Goal: Check status: Verify the current state of an ongoing process or item

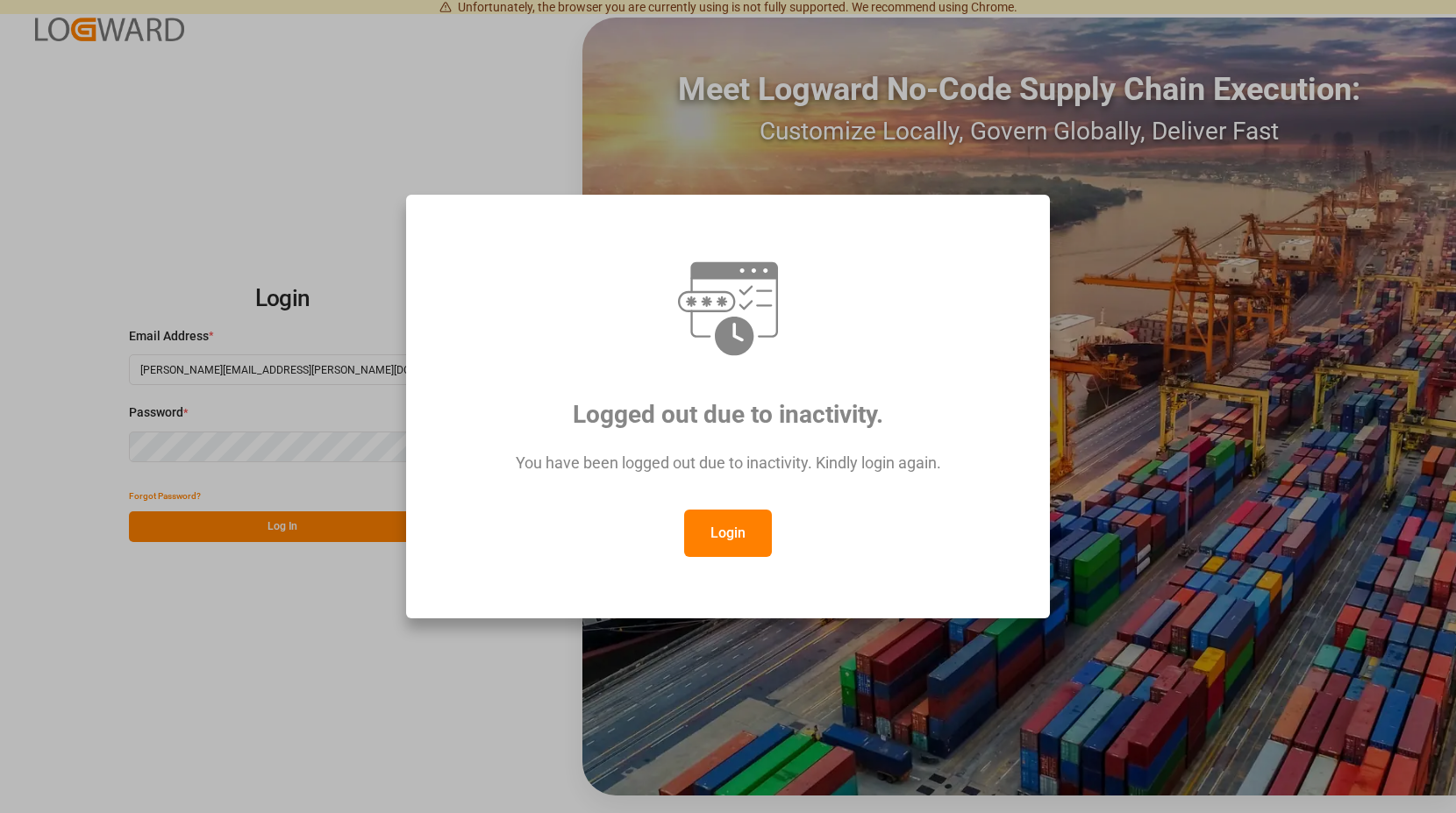
click at [724, 533] on button "Login" at bounding box center [728, 533] width 88 height 47
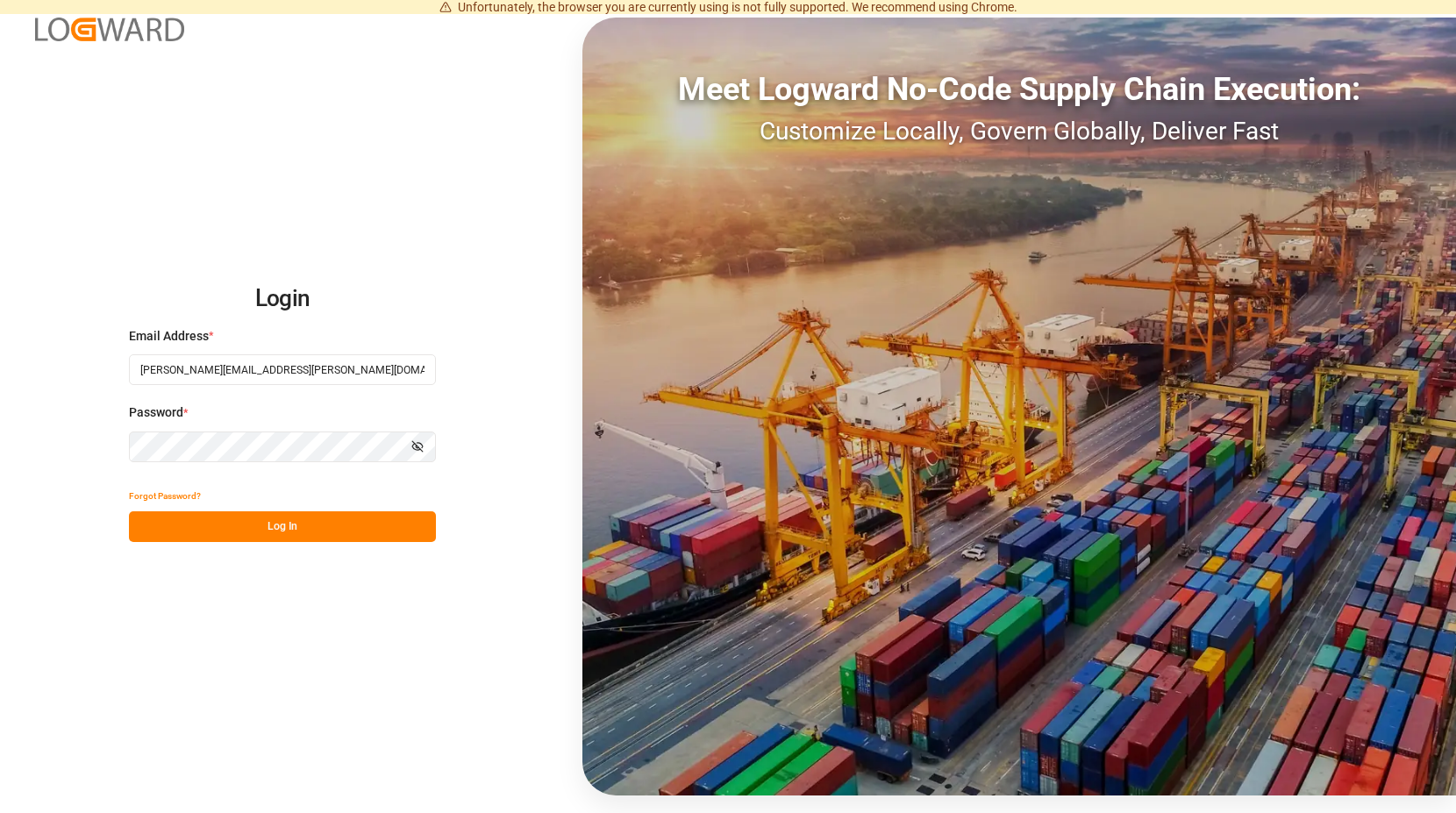
click at [282, 525] on button "Log In" at bounding box center [283, 527] width 307 height 31
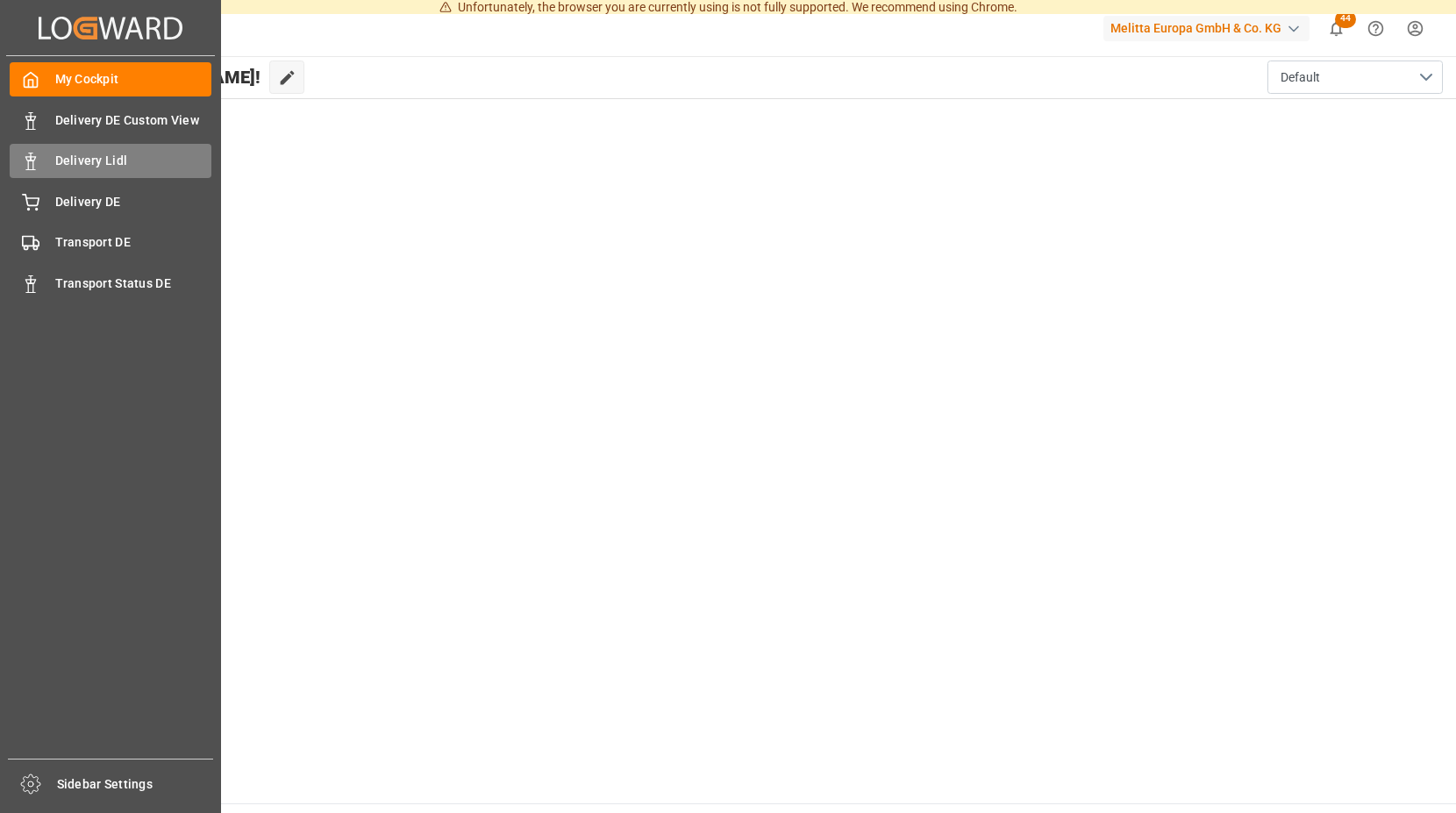
click at [155, 162] on span "Delivery Lidl" at bounding box center [134, 161] width 157 height 18
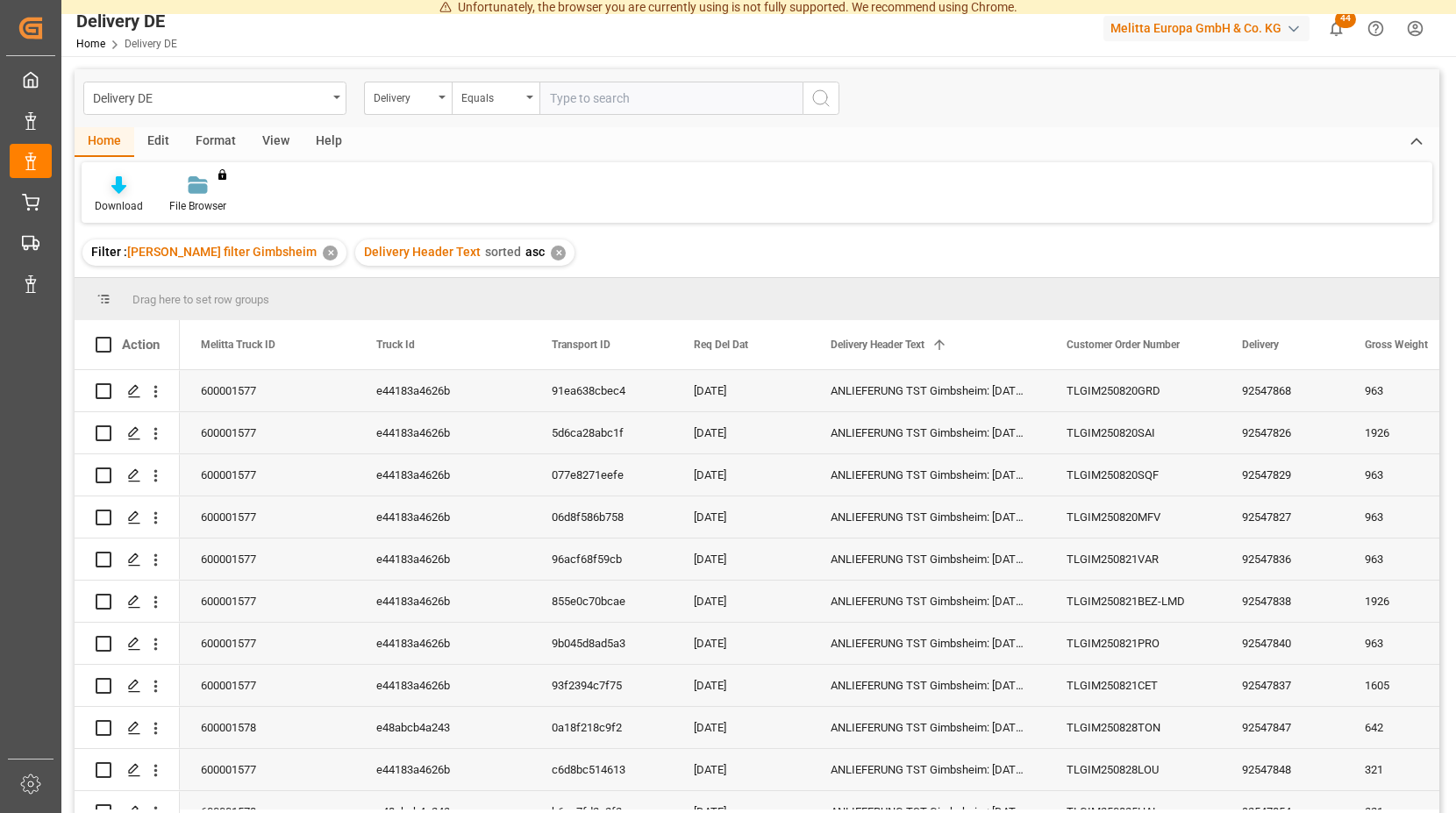
click at [112, 177] on icon at bounding box center [118, 184] width 14 height 17
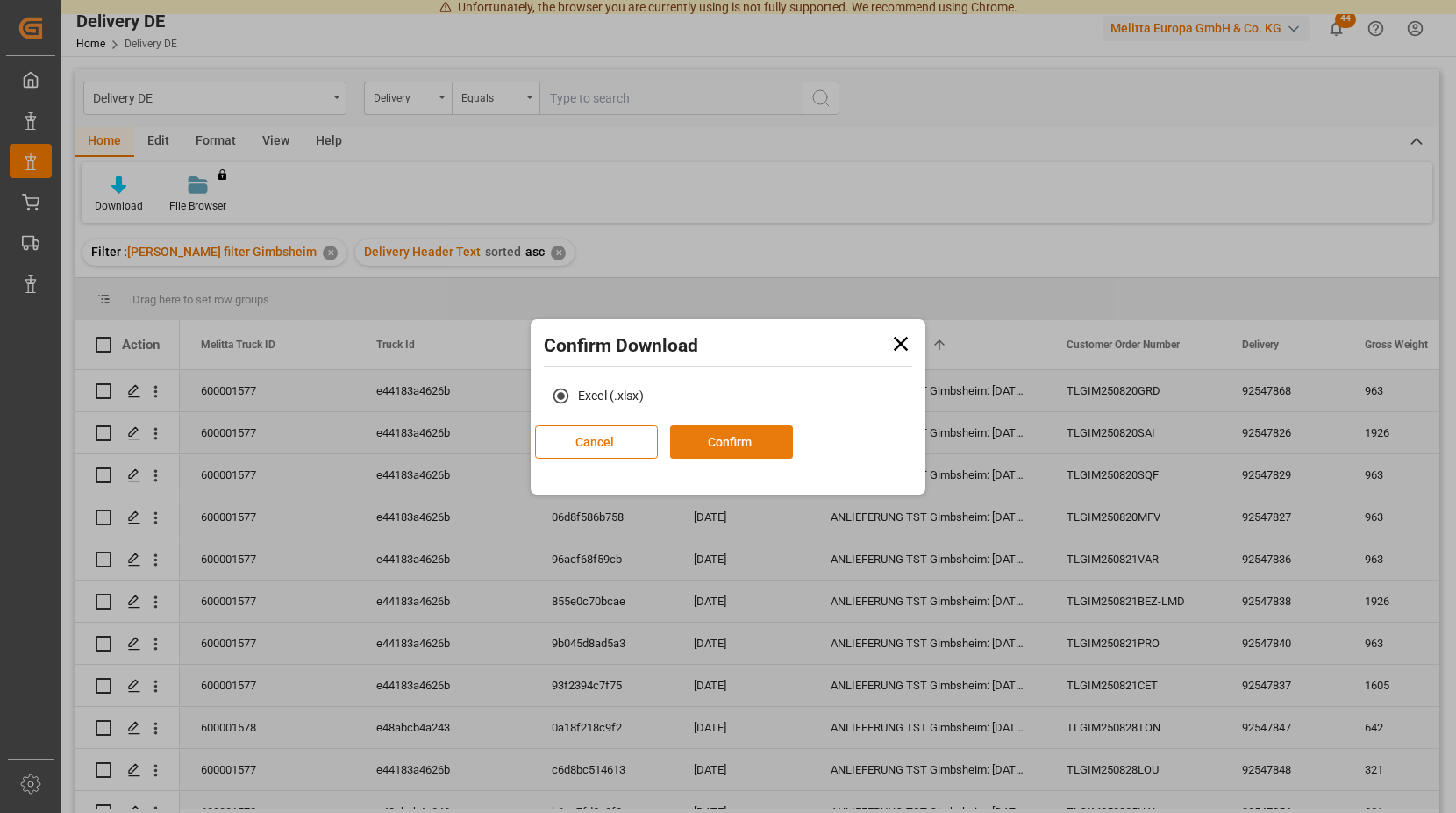
click at [793, 437] on button "Confirm" at bounding box center [732, 442] width 123 height 33
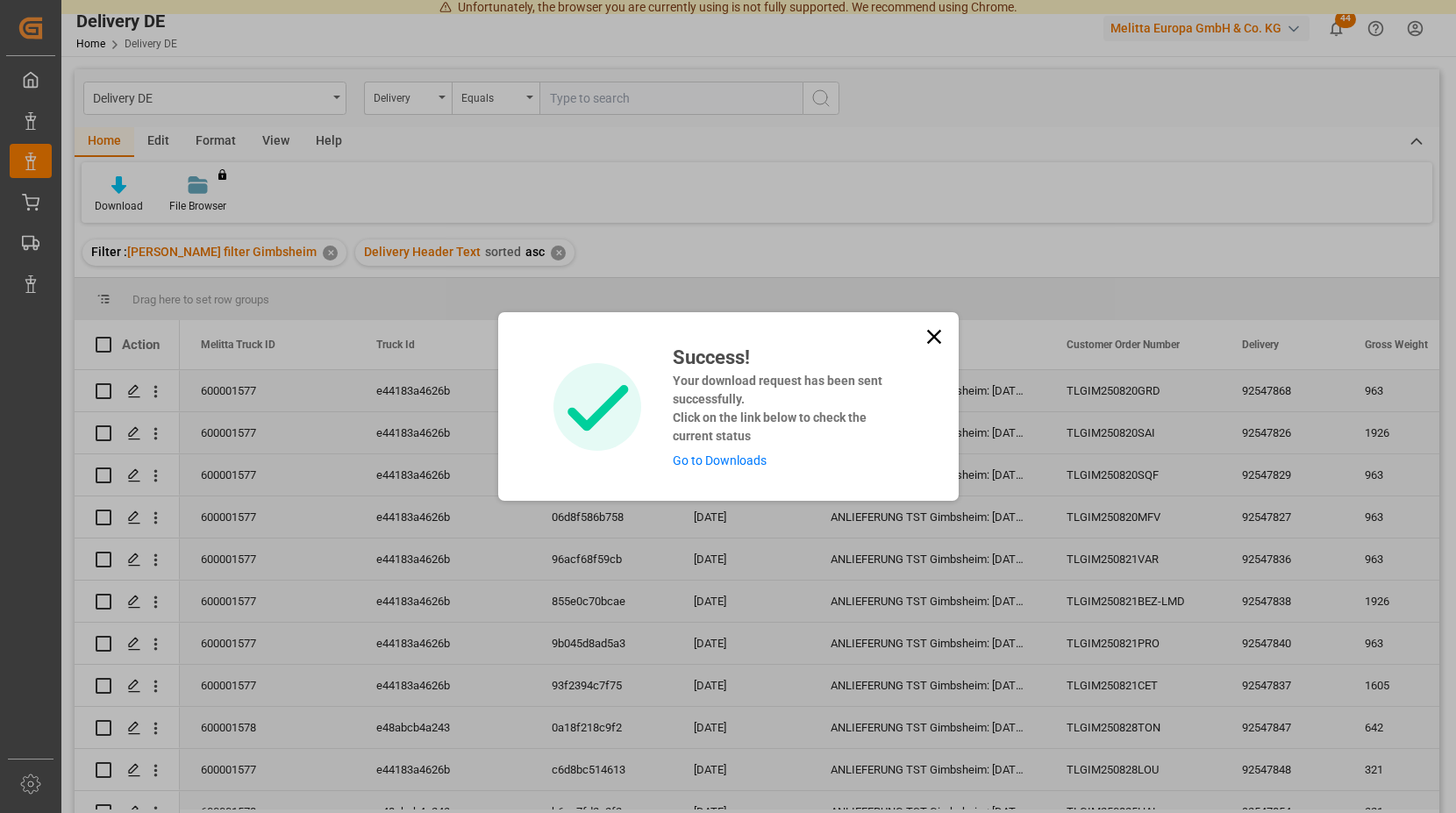
click at [709, 459] on link "Go to Downloads" at bounding box center [719, 461] width 94 height 14
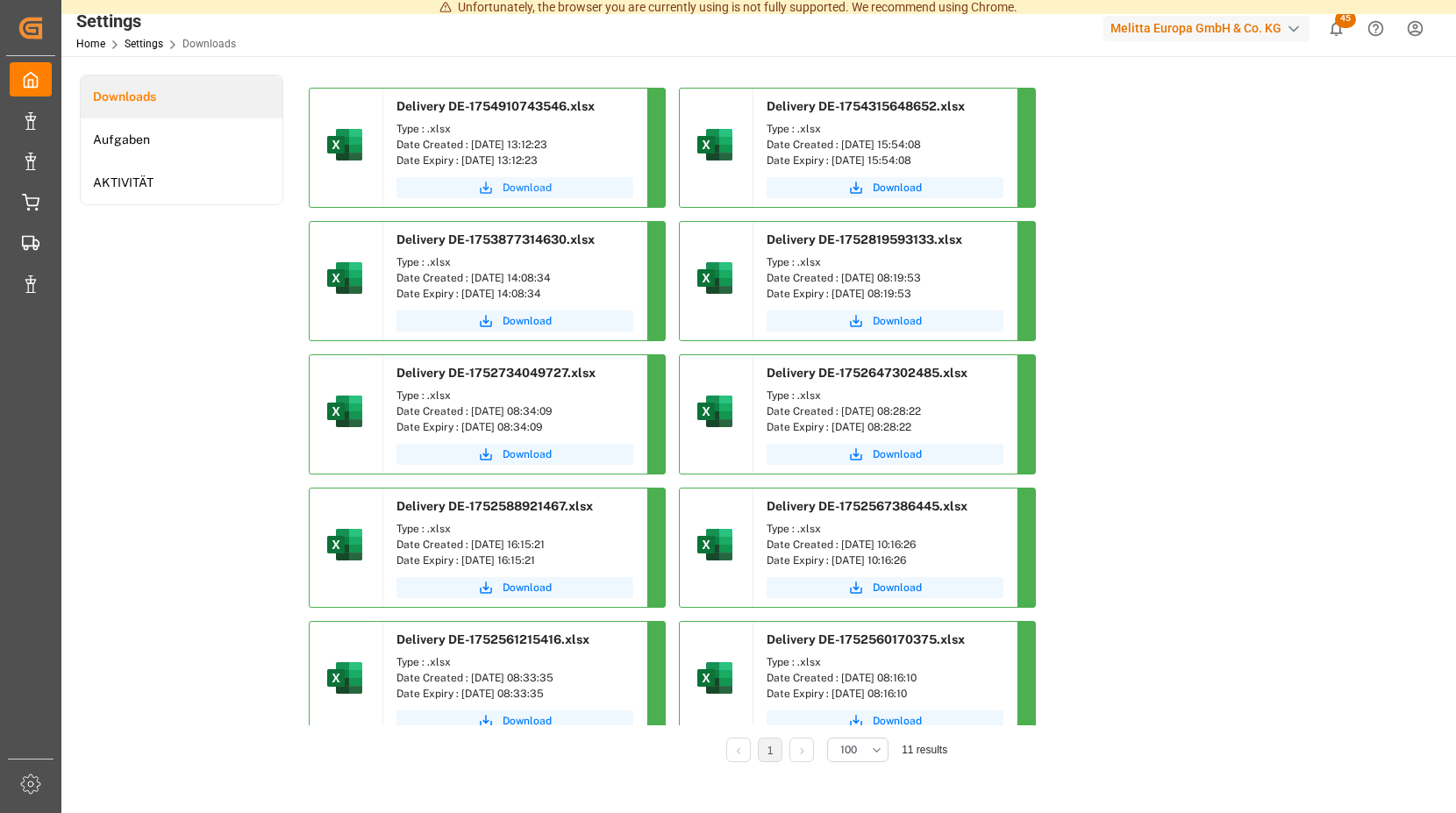
click at [521, 186] on span "Download" at bounding box center [527, 187] width 49 height 15
